Goal: Information Seeking & Learning: Find specific fact

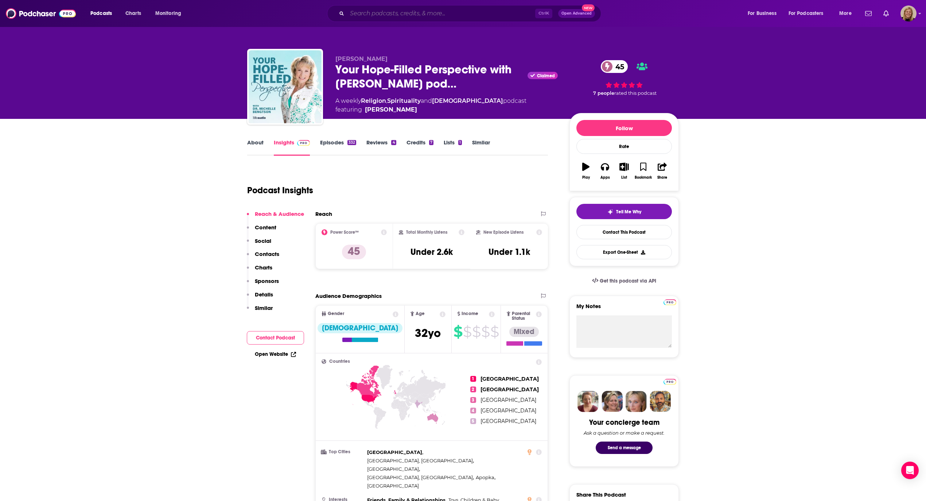
click at [370, 12] on input "Search podcasts, credits, & more..." at bounding box center [441, 14] width 188 height 12
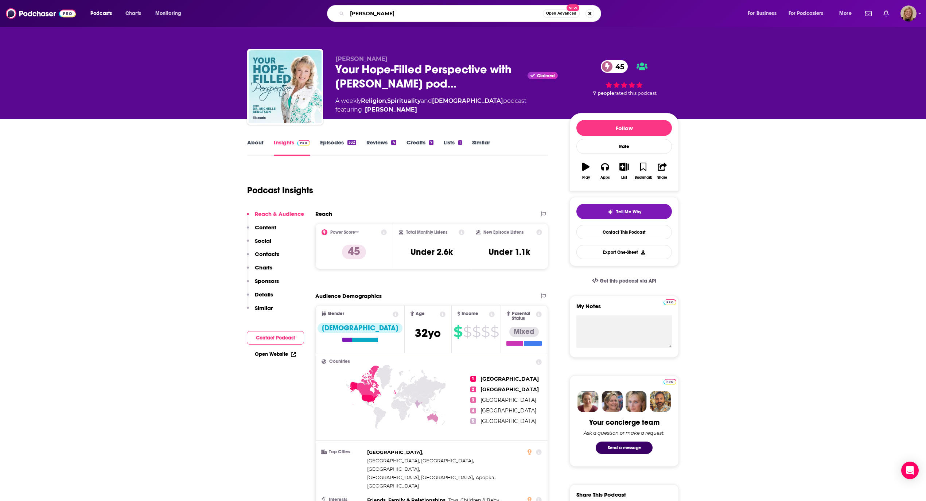
type input "[PERSON_NAME]"
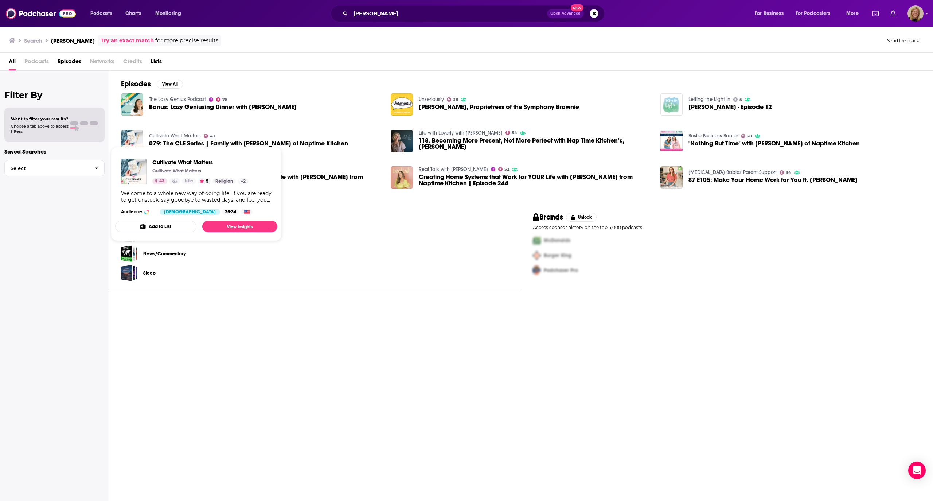
click at [185, 137] on link "Cultivate What Matters" at bounding box center [175, 136] width 52 height 6
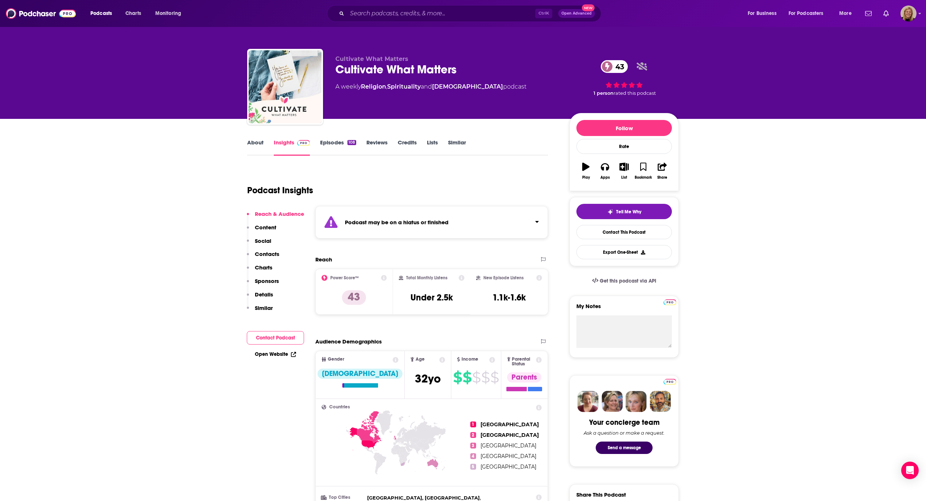
click at [439, 219] on strong "Podcast may be on a hiatus or finished" at bounding box center [397, 222] width 104 height 7
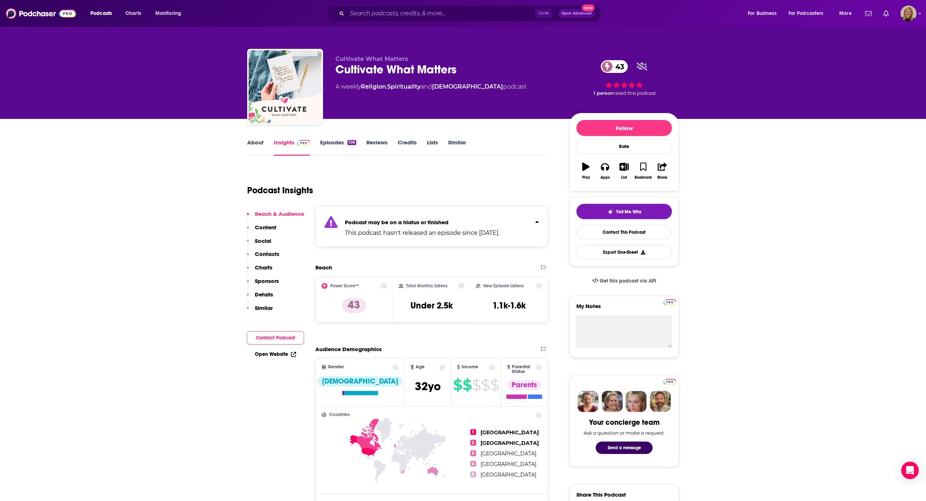
click at [338, 145] on link "Episodes 108" at bounding box center [338, 147] width 36 height 17
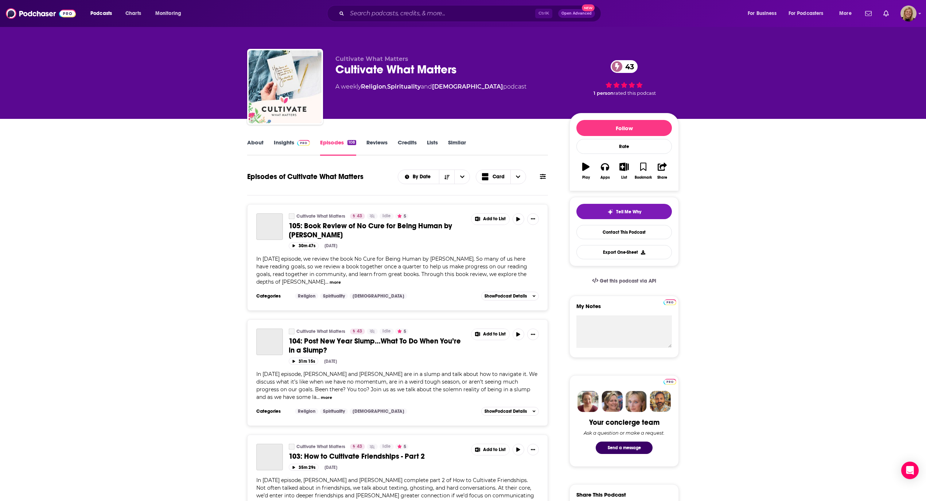
click at [542, 174] on icon at bounding box center [543, 177] width 6 height 6
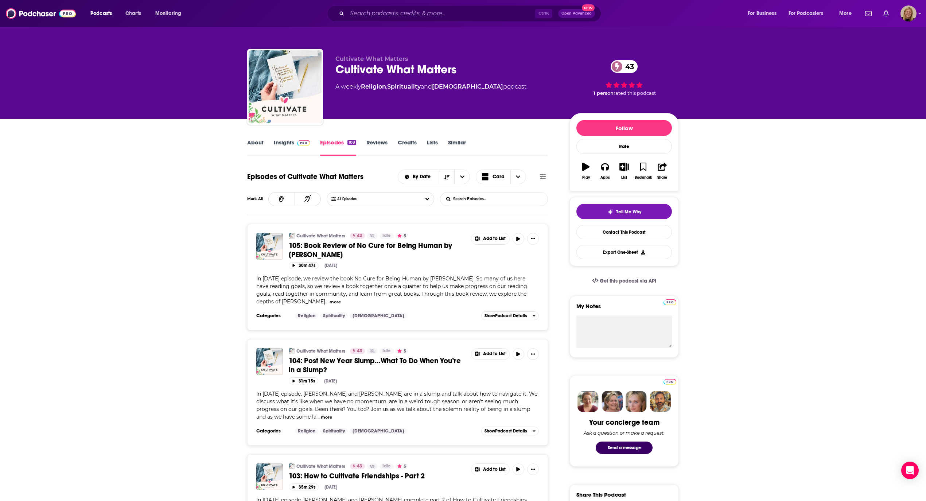
click at [480, 200] on input "List Search Input" at bounding box center [478, 198] width 76 height 13
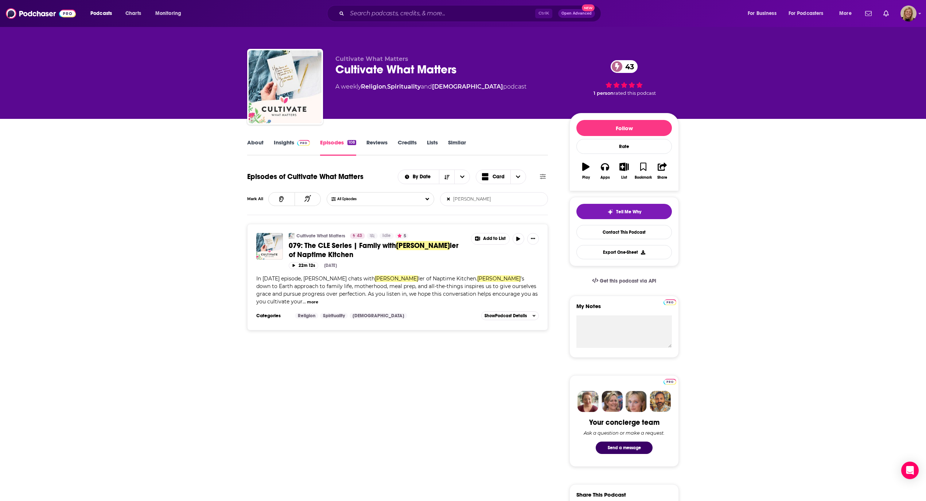
type input "[PERSON_NAME]"
click at [278, 142] on link "Insights" at bounding box center [292, 147] width 36 height 17
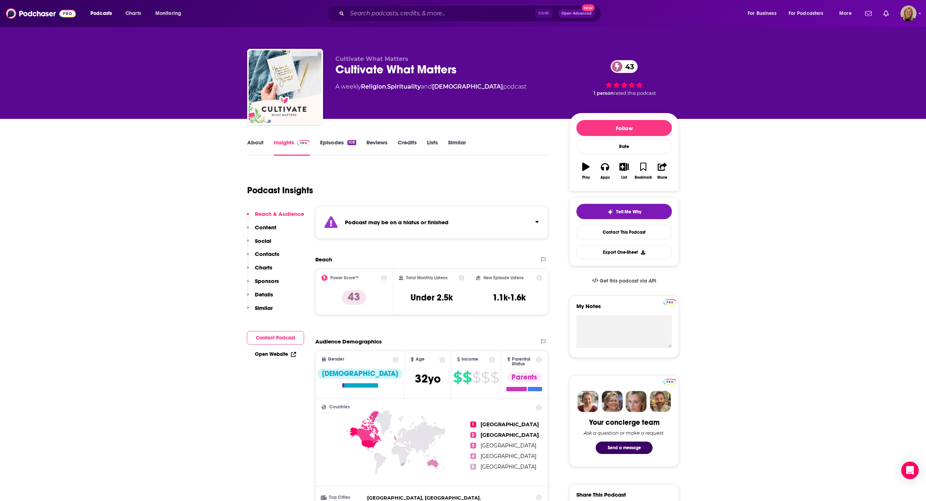
click at [284, 332] on button "Contact Podcast" at bounding box center [275, 337] width 57 height 13
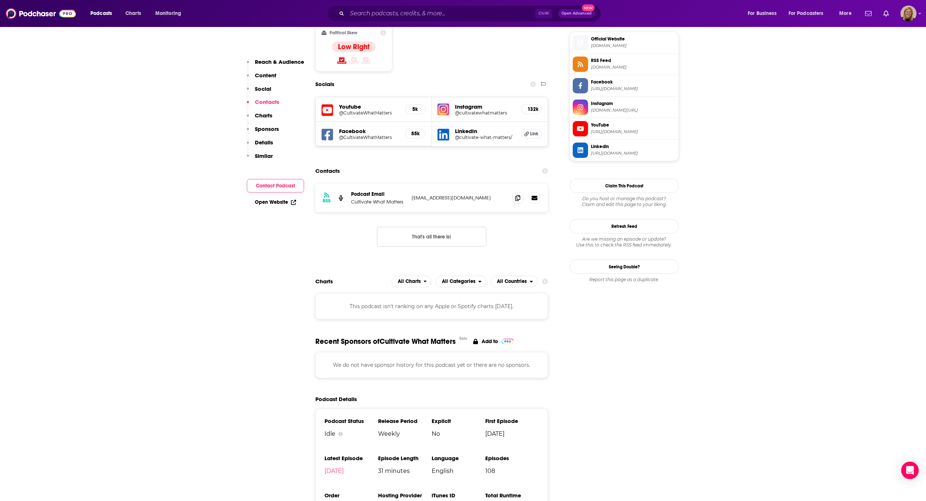
scroll to position [670, 0]
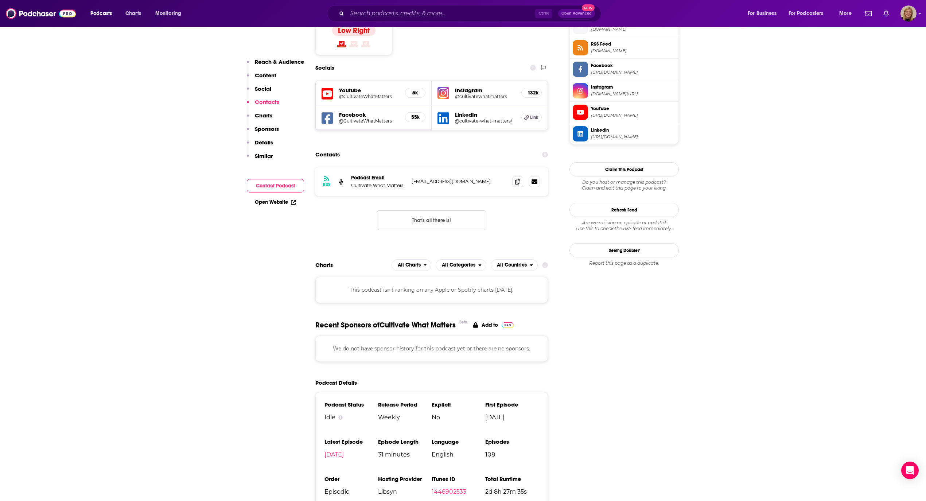
click at [516, 178] on icon at bounding box center [517, 181] width 5 height 6
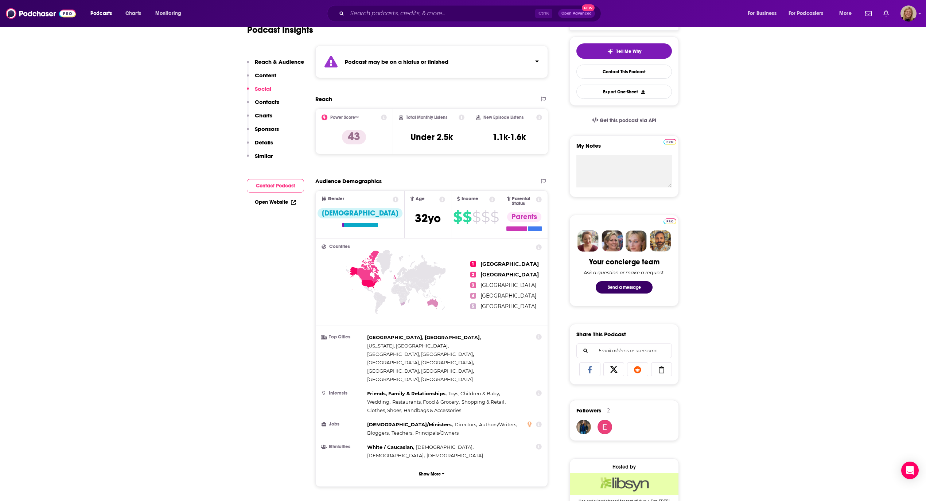
scroll to position [0, 0]
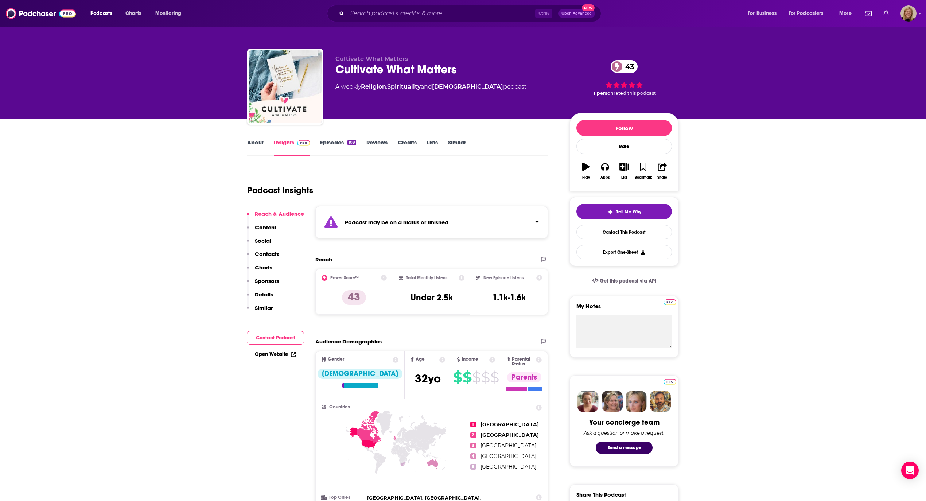
click at [258, 145] on link "About" at bounding box center [255, 147] width 16 height 17
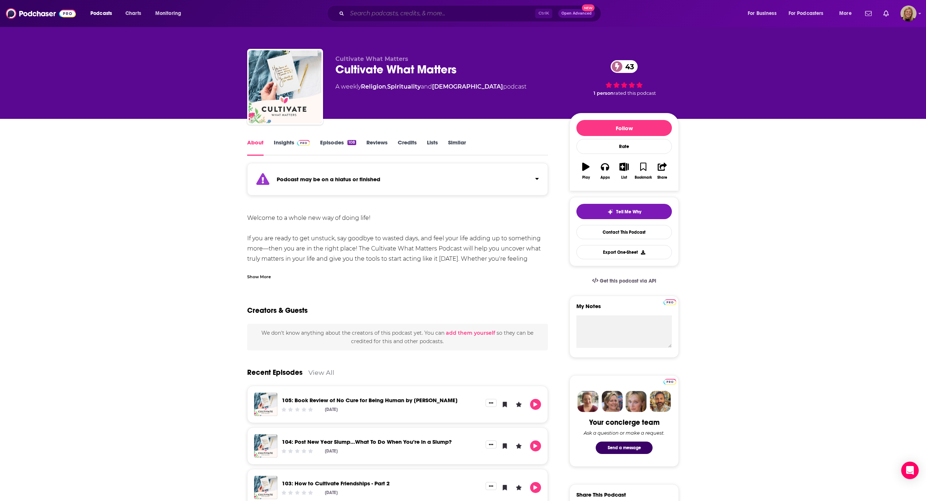
drag, startPoint x: 387, startPoint y: 16, endPoint x: 378, endPoint y: 19, distance: 8.8
click at [383, 17] on input "Search podcasts, credits, & more..." at bounding box center [441, 14] width 188 height 12
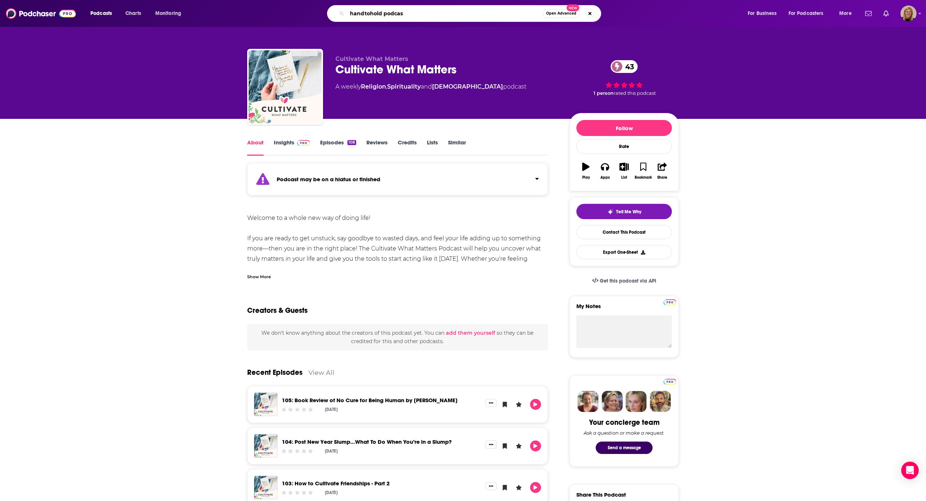
type input "handtohold podcast"
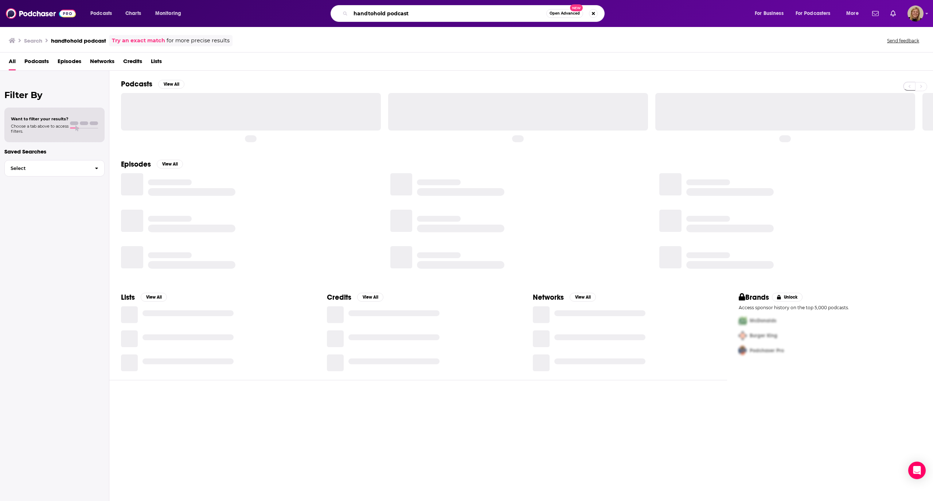
click at [381, 15] on input "handtohold podcast" at bounding box center [449, 14] width 196 height 12
click at [367, 15] on input "handtohold podcast" at bounding box center [449, 14] width 196 height 12
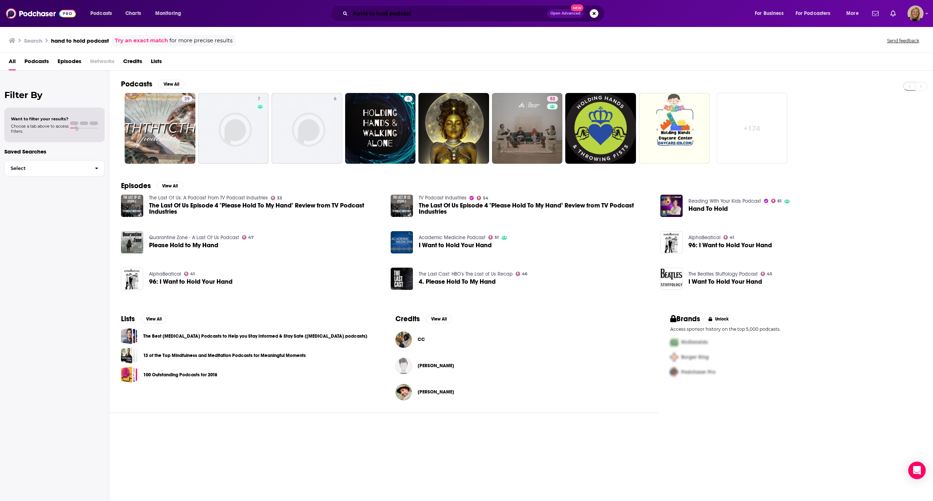
click at [427, 13] on input "hand to hold podcast" at bounding box center [449, 14] width 196 height 12
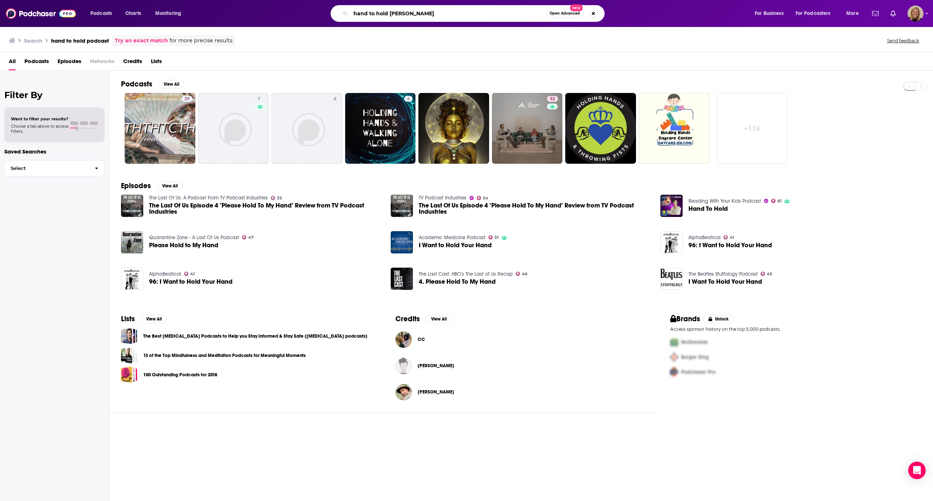
type input "hand to hold [PERSON_NAME]"
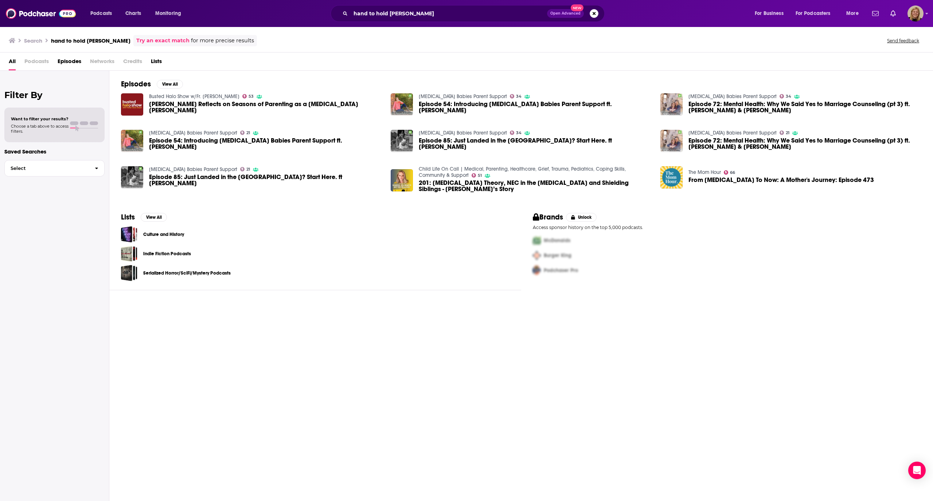
click at [358, 369] on div "Episodes View All Busted Halo Show w/Fr. [PERSON_NAME] 53 [PERSON_NAME] Reflect…" at bounding box center [521, 287] width 824 height 432
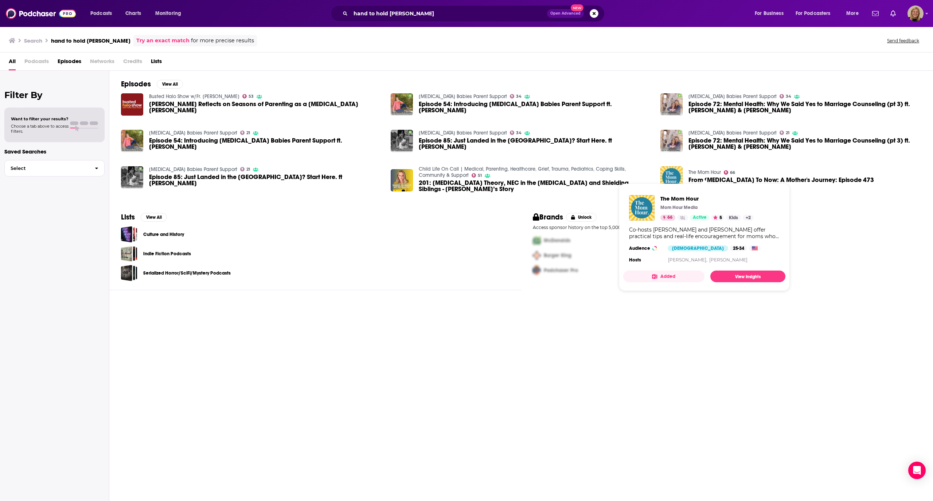
click at [693, 175] on link "The Mom Hour" at bounding box center [705, 172] width 32 height 6
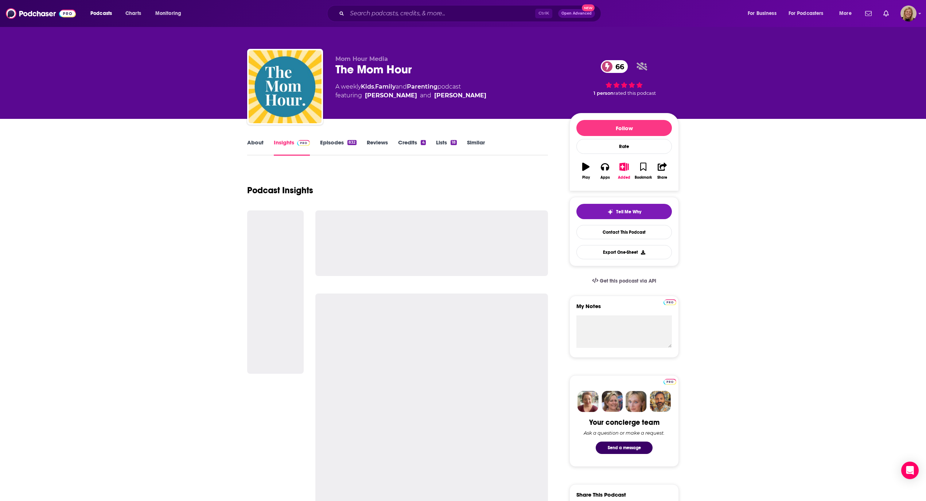
click at [256, 142] on link "About" at bounding box center [255, 147] width 16 height 17
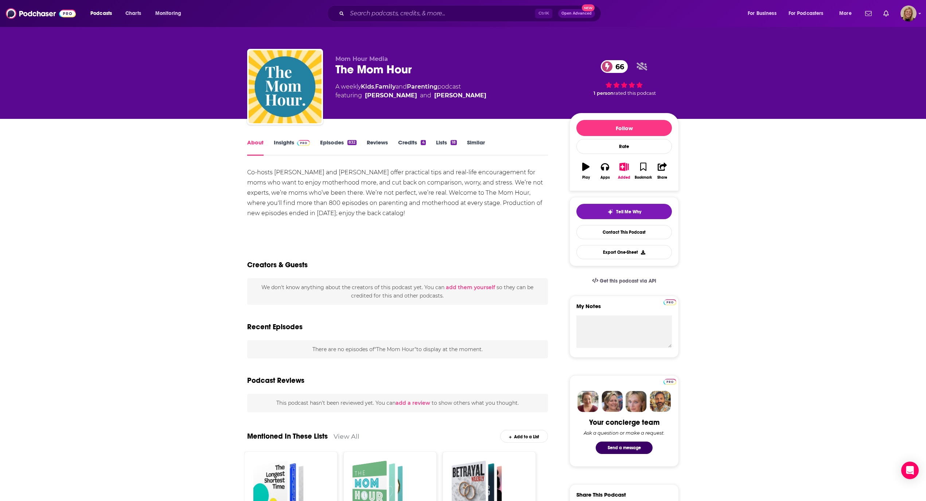
click at [286, 142] on link "Insights" at bounding box center [292, 147] width 36 height 17
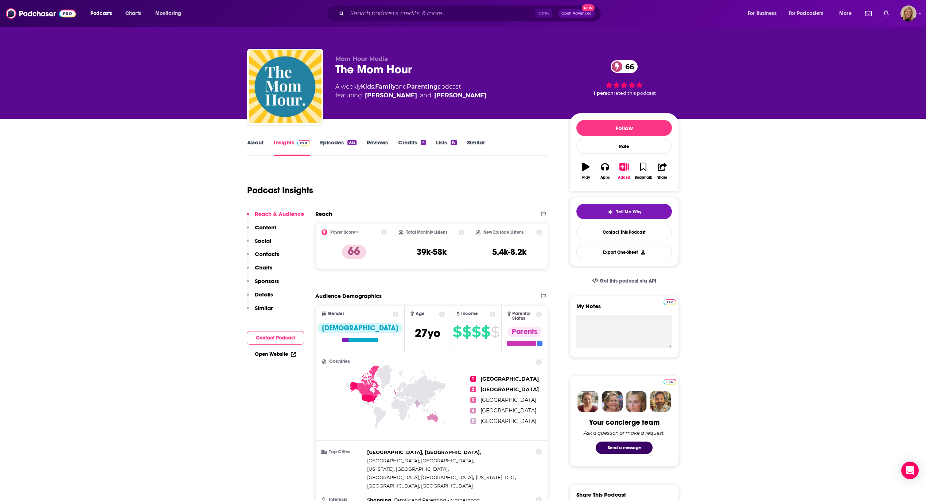
click at [256, 141] on link "About" at bounding box center [255, 147] width 16 height 17
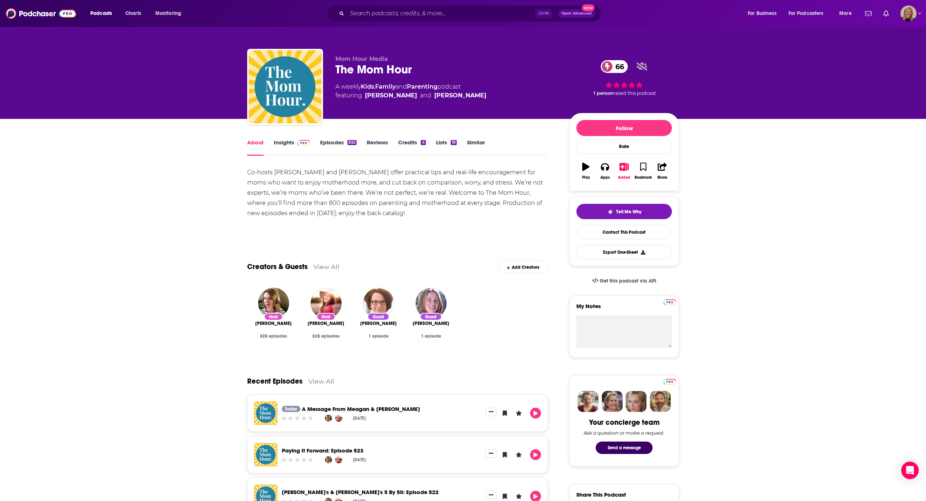
click at [288, 142] on link "Insights" at bounding box center [292, 147] width 36 height 17
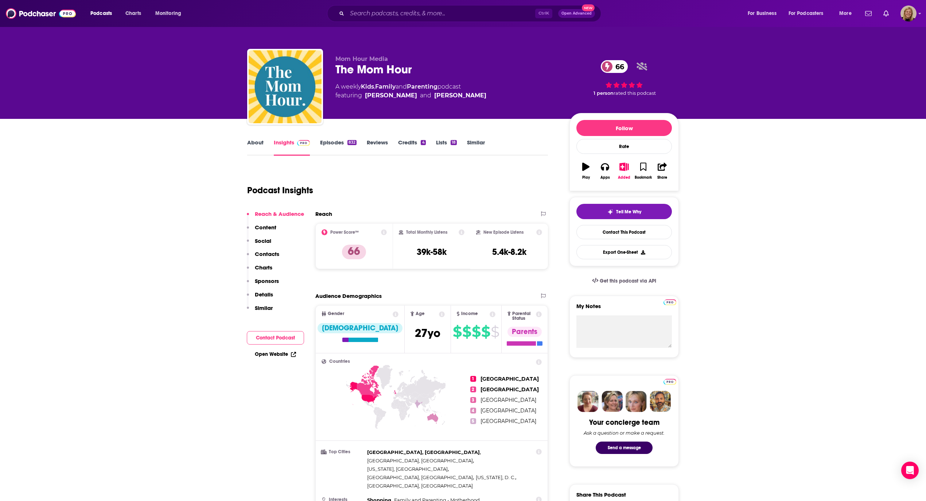
click at [269, 335] on button "Contact Podcast" at bounding box center [275, 337] width 57 height 13
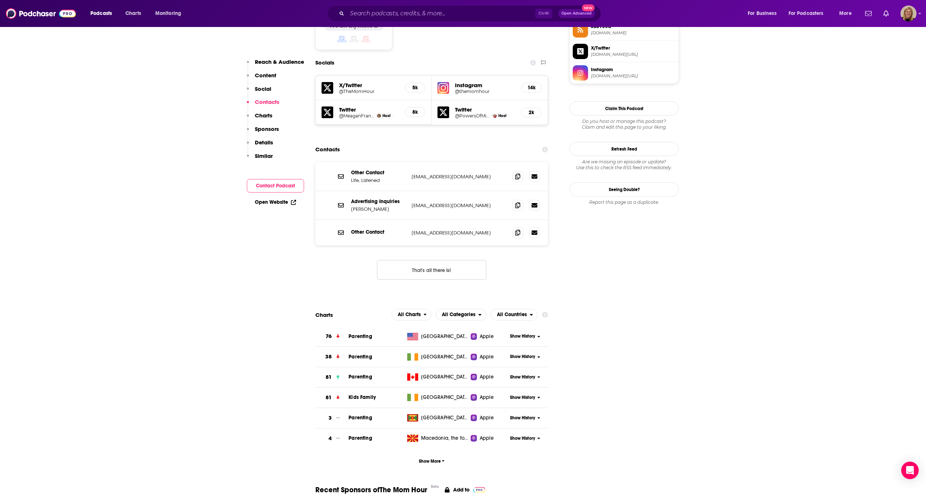
scroll to position [634, 0]
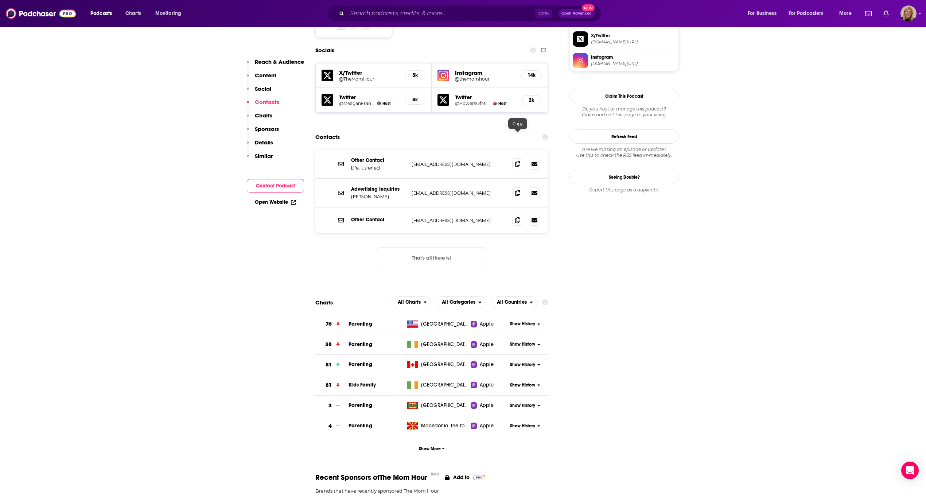
click at [521, 158] on span at bounding box center [517, 163] width 11 height 11
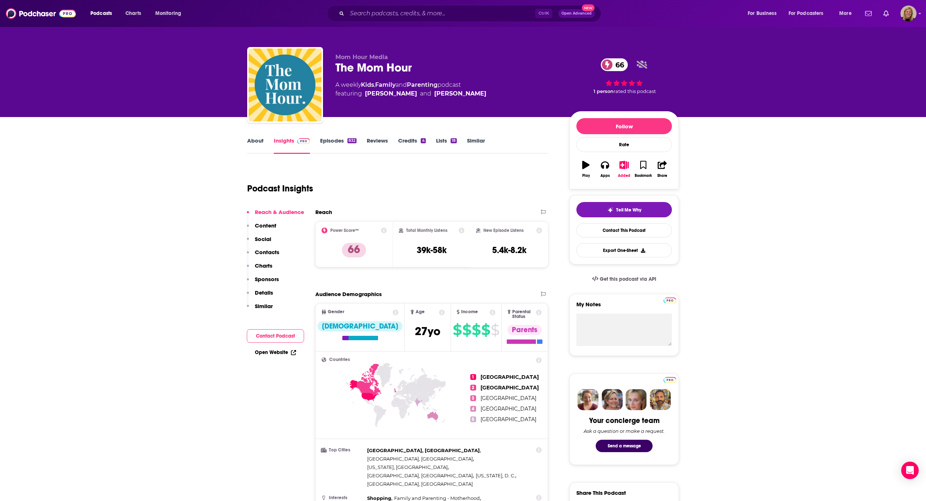
scroll to position [0, 0]
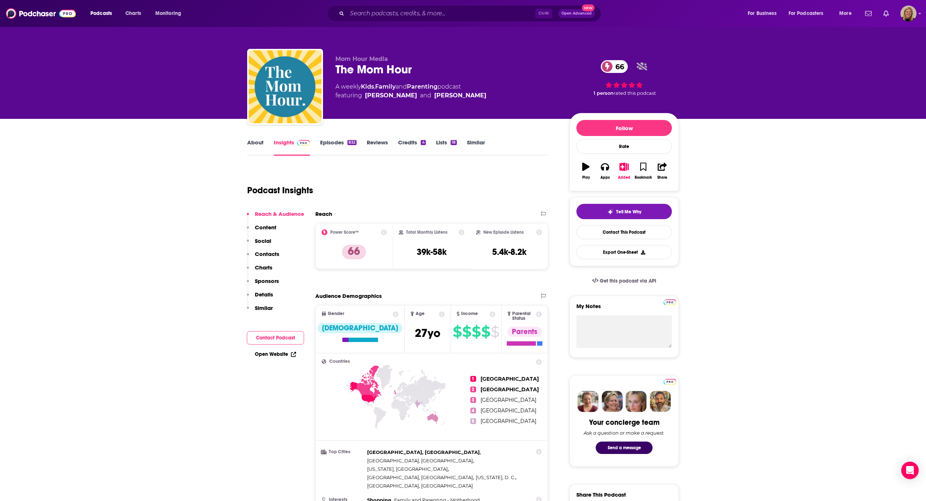
click at [327, 139] on link "Episodes 832" at bounding box center [338, 147] width 36 height 17
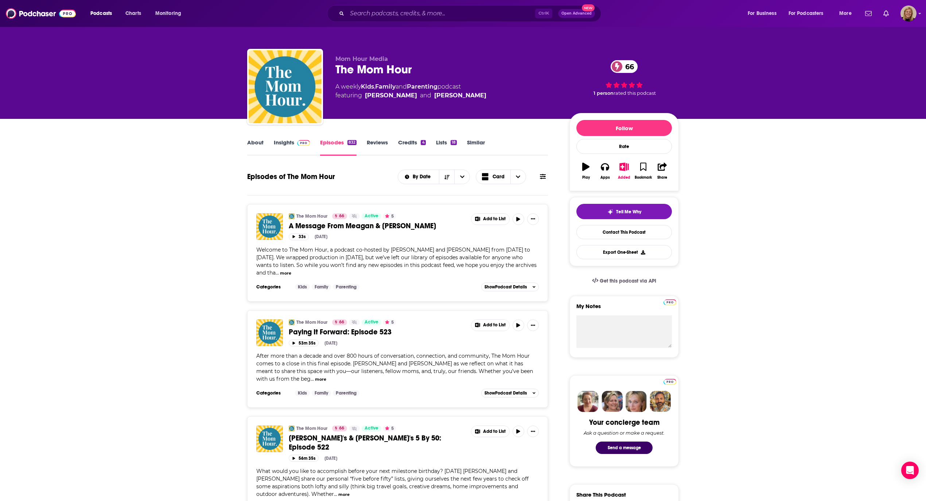
click at [280, 271] on button "more" at bounding box center [285, 273] width 11 height 6
